Goal: Find specific page/section: Find specific page/section

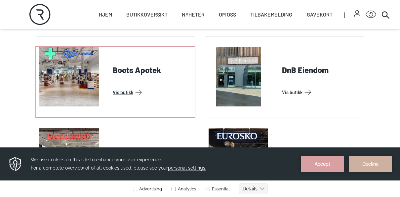
click at [130, 92] on link "Vis butikk" at bounding box center [152, 92] width 79 height 11
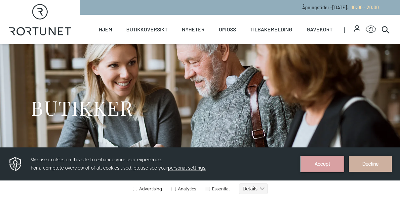
click at [327, 158] on button "Accept" at bounding box center [322, 164] width 43 height 16
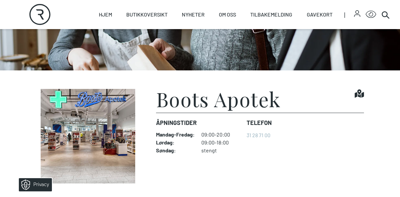
scroll to position [84, 0]
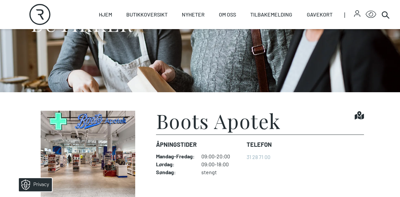
click at [115, 126] on img at bounding box center [88, 158] width 104 height 95
click at [119, 122] on img at bounding box center [88, 158] width 104 height 95
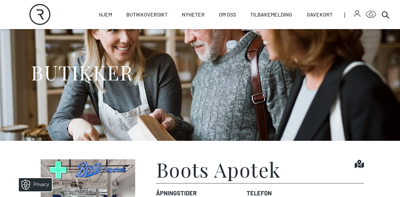
scroll to position [0, 0]
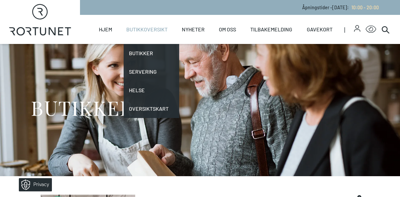
click at [152, 27] on link "Butikkoversikt" at bounding box center [146, 29] width 41 height 29
